Goal: Task Accomplishment & Management: Manage account settings

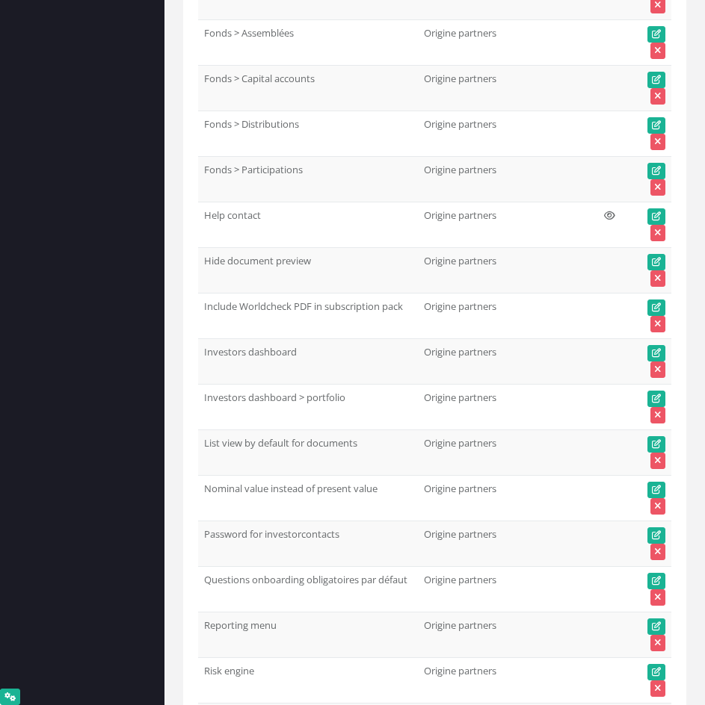
scroll to position [3509, 0]
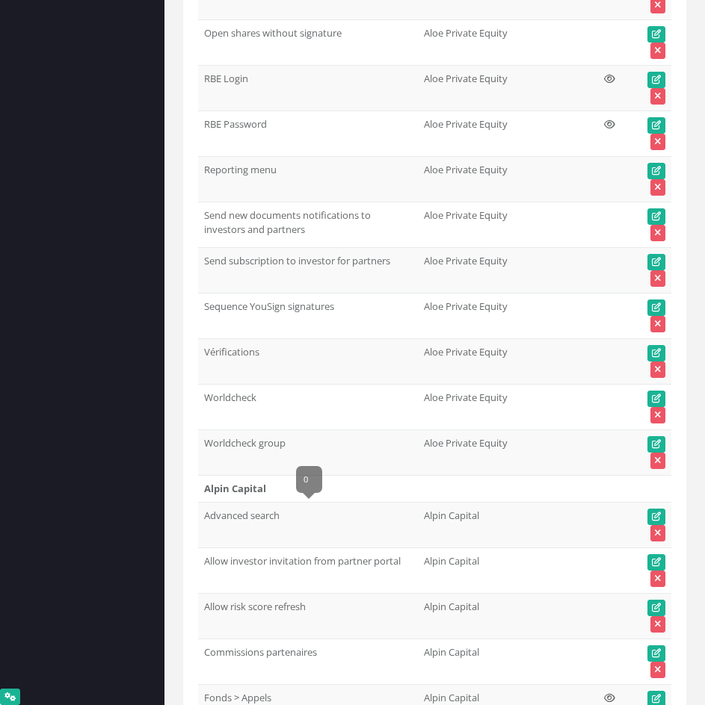
click at [223, 351] on td "Vérifications" at bounding box center [308, 362] width 220 height 46
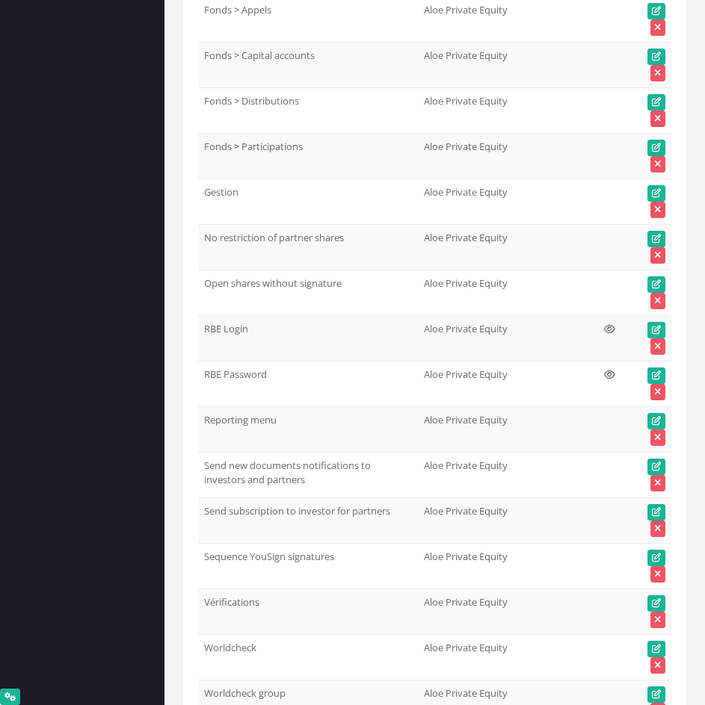
scroll to position [72578, 0]
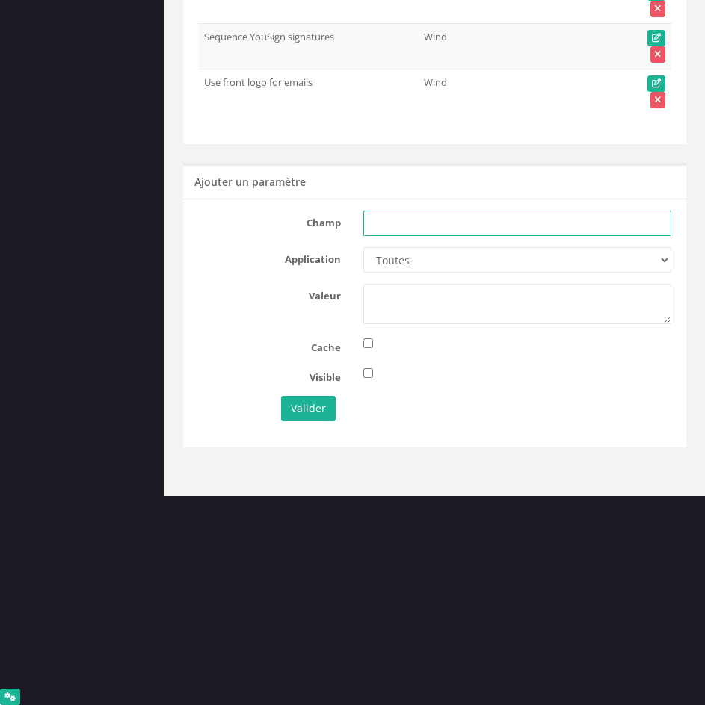
click at [466, 214] on input "text" at bounding box center [517, 223] width 308 height 25
paste input "Vérifications"
type input "Vérifications"
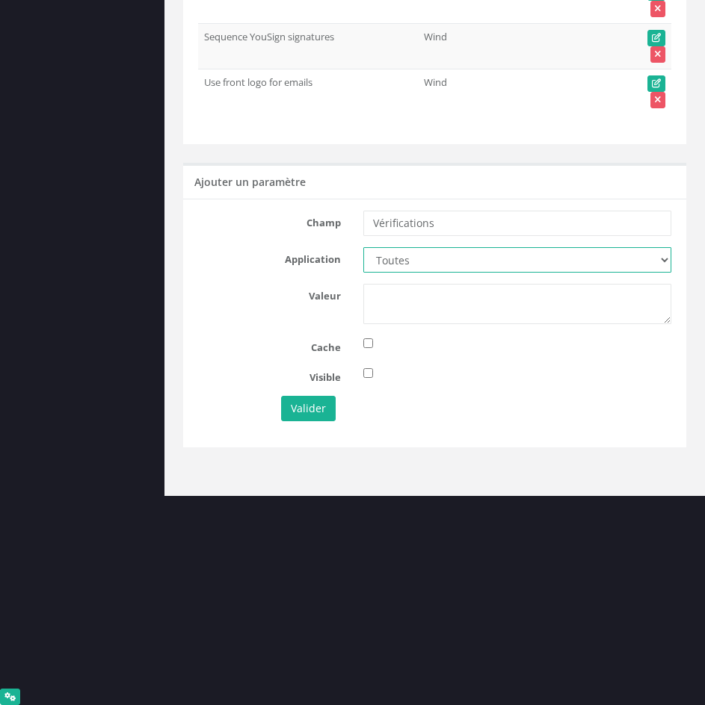
click at [442, 255] on select "Toutes Aloe Private Equity Alpin Capital API Access to My DB API demo Astorg As…" at bounding box center [517, 259] width 308 height 25
select select "36"
click at [363, 247] on select "Toutes Aloe Private Equity Alpin Capital API Access to My DB API demo Astorg As…" at bounding box center [517, 259] width 308 height 25
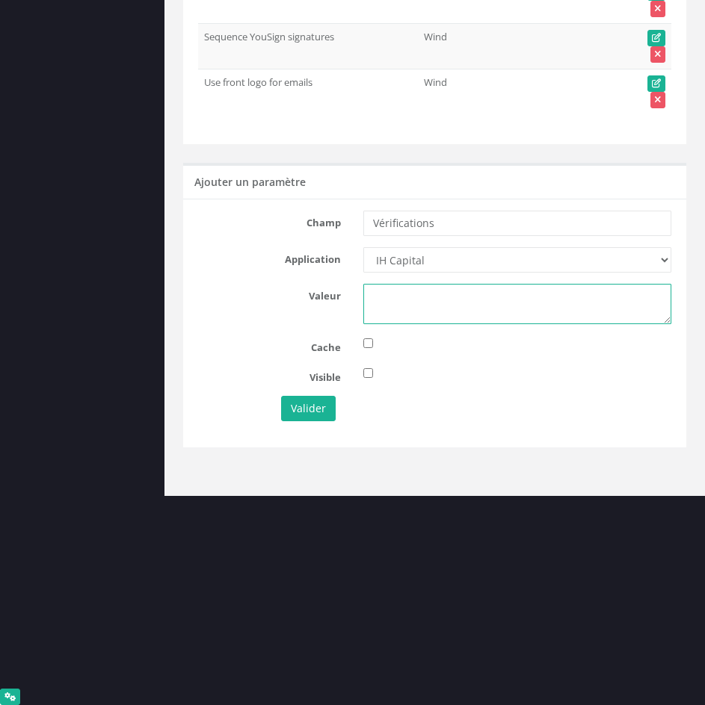
click at [426, 316] on textarea at bounding box center [517, 304] width 308 height 40
type textarea "1"
click at [302, 410] on button "Valider" at bounding box center [308, 408] width 55 height 25
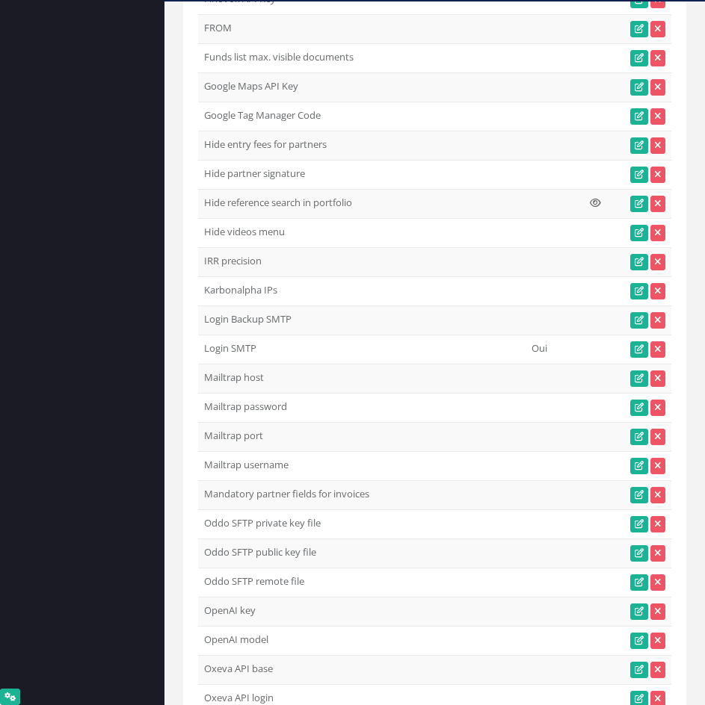
scroll to position [1569, 0]
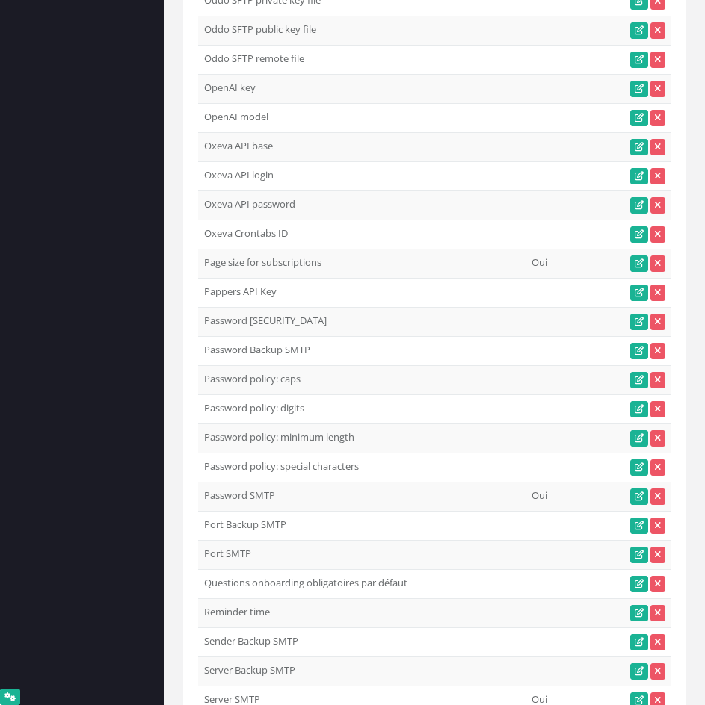
click at [447, 120] on td "OpenAI model gpt-4o-mini" at bounding box center [324, 117] width 253 height 29
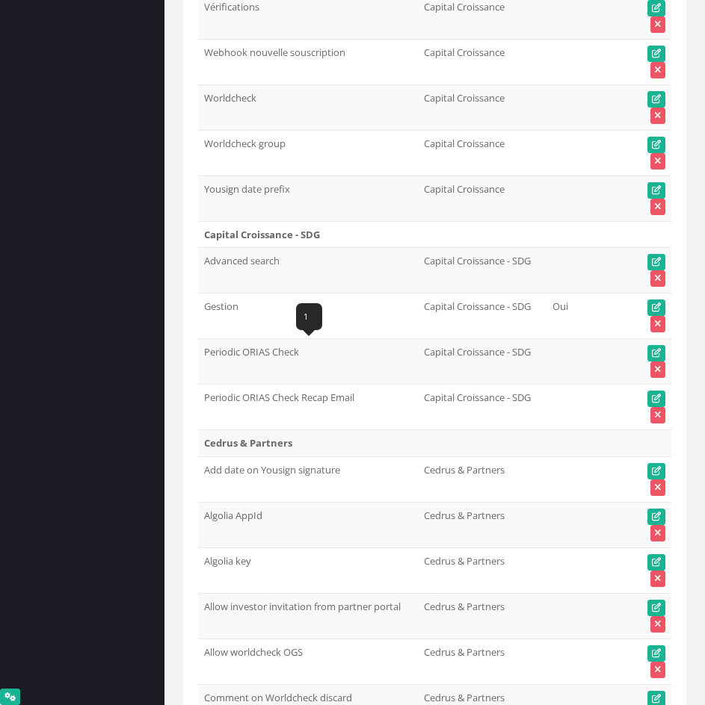
drag, startPoint x: 241, startPoint y: 368, endPoint x: 205, endPoint y: 371, distance: 36.0
click at [205, 371] on td "Periodic ORIAS Check" at bounding box center [308, 362] width 220 height 46
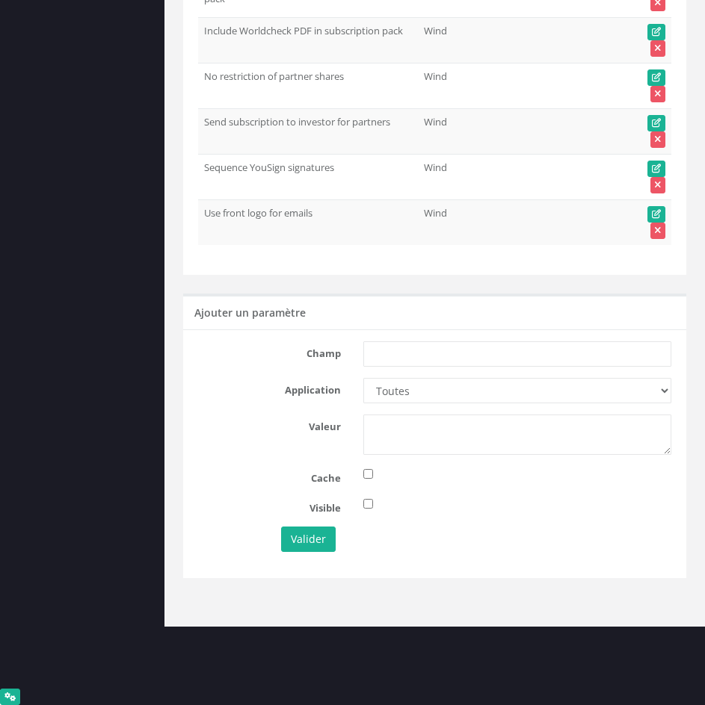
scroll to position [72623, 0]
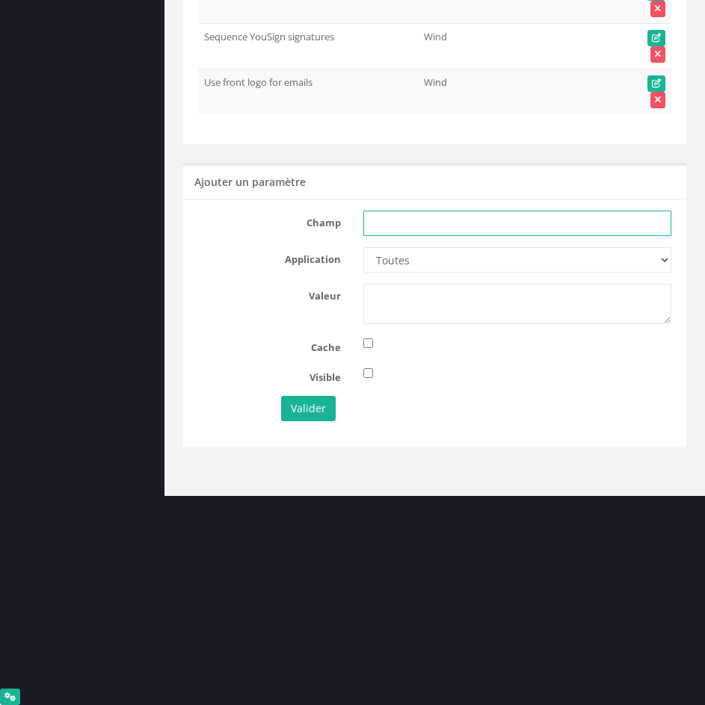
click at [454, 211] on input "text" at bounding box center [517, 223] width 308 height 25
paste input "Periodic ORIAS Check"
type input "Periodic ORIAS Check"
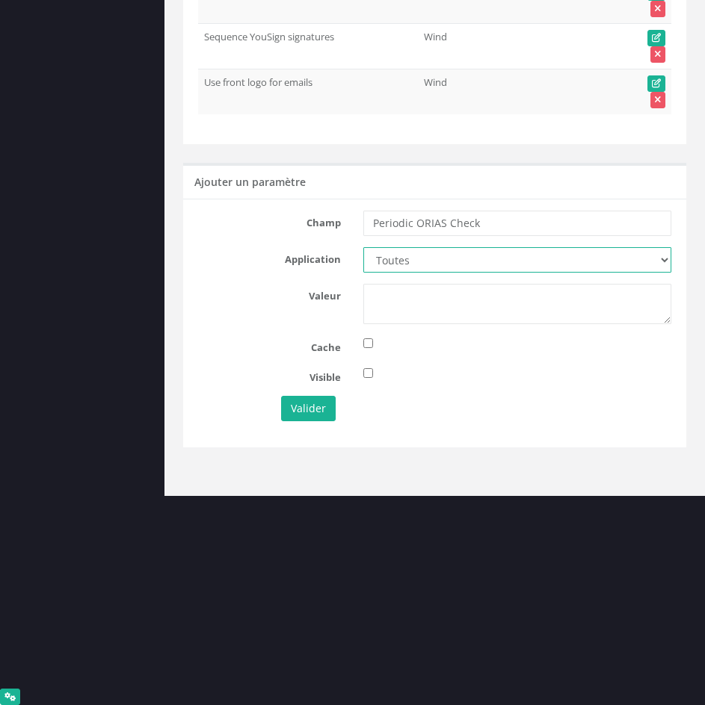
click at [468, 258] on select "Toutes Aloe Private Equity Alpin Capital API Access to My DB API demo Astorg As…" at bounding box center [517, 259] width 308 height 25
select select "36"
click at [363, 247] on select "Toutes Aloe Private Equity Alpin Capital API Access to My DB API demo Astorg As…" at bounding box center [517, 259] width 308 height 25
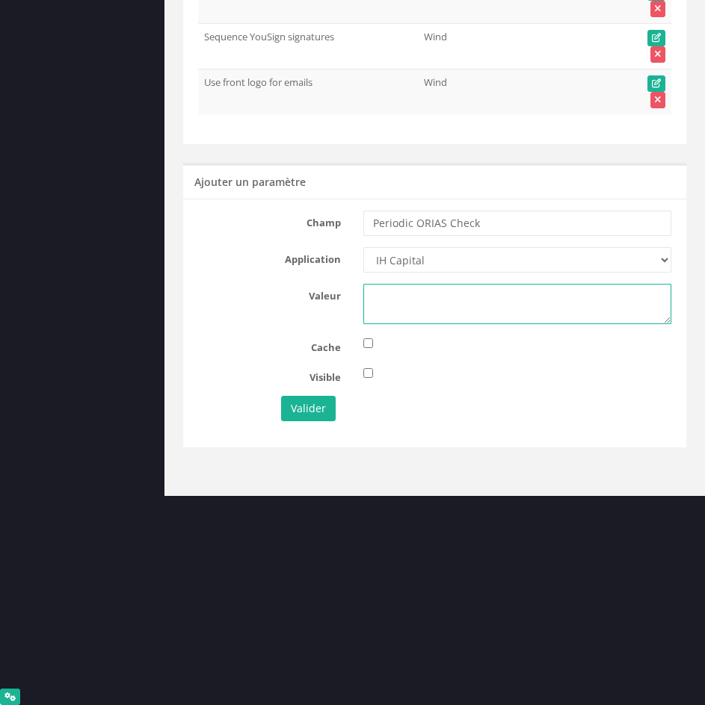
click at [407, 305] on textarea at bounding box center [517, 304] width 308 height 40
type textarea "1"
click at [315, 403] on button "Valider" at bounding box center [308, 408] width 55 height 25
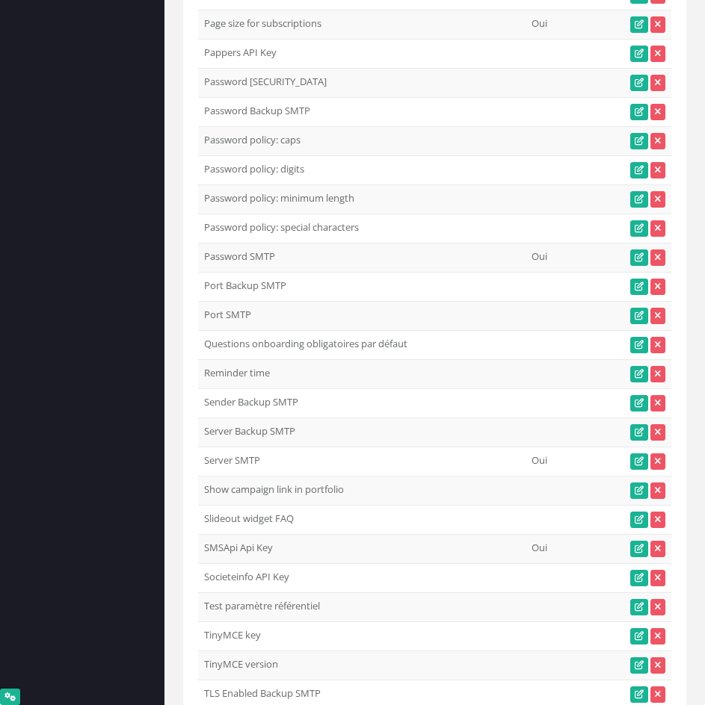
scroll to position [2017, 0]
